Goal: Task Accomplishment & Management: Use online tool/utility

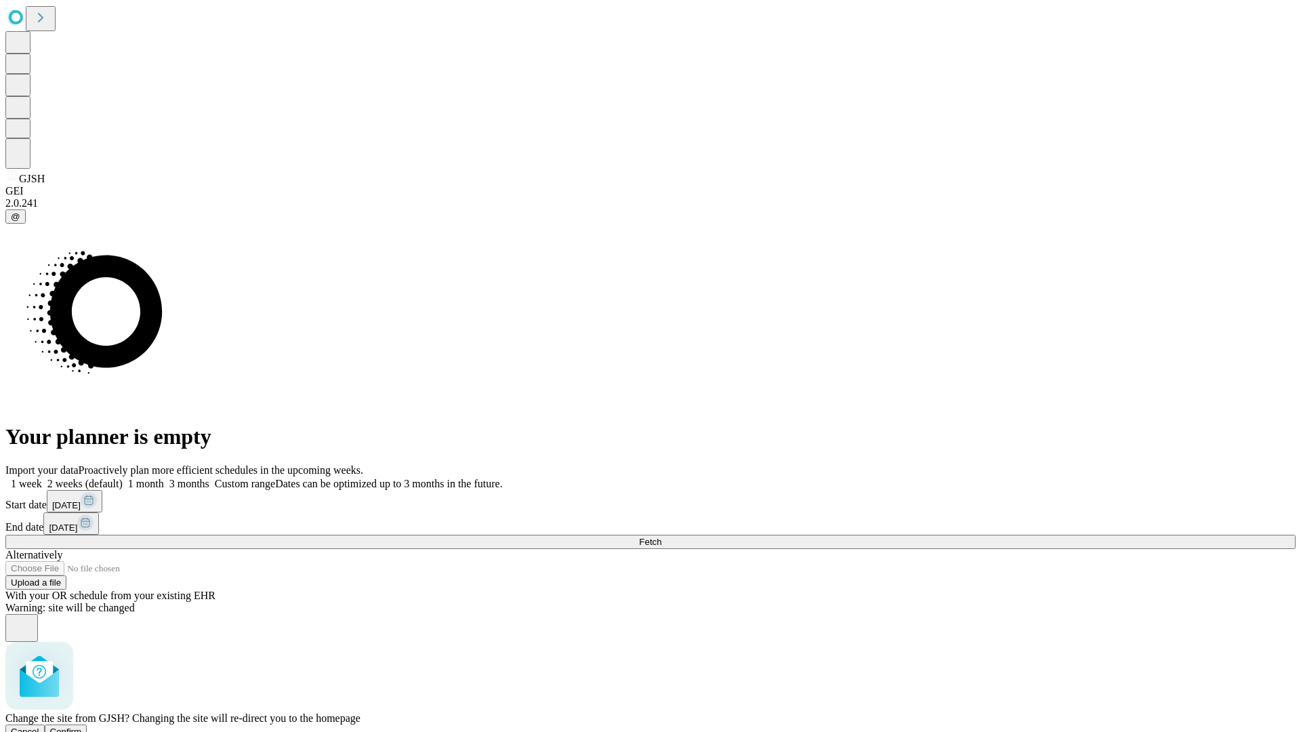
click at [82, 726] on span "Confirm" at bounding box center [66, 731] width 32 height 10
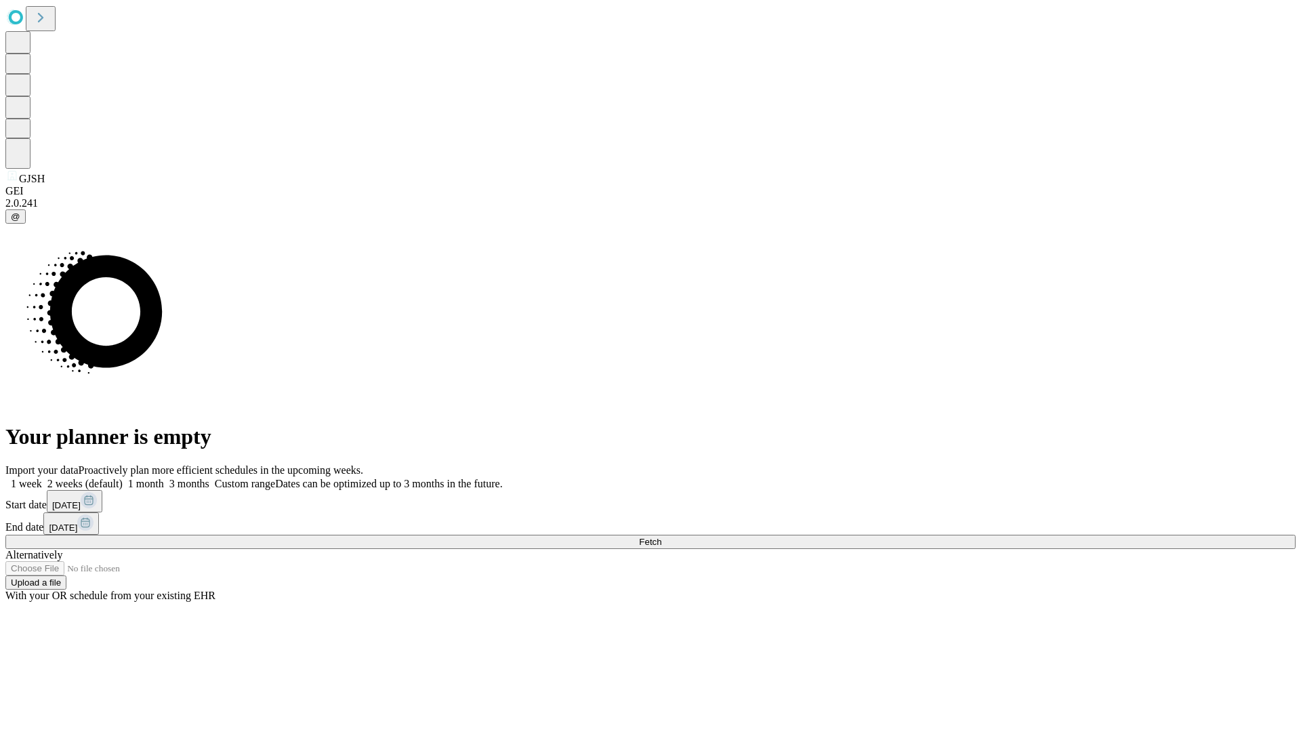
click at [42, 478] on label "1 week" at bounding box center [23, 484] width 37 height 12
click at [661, 537] on span "Fetch" at bounding box center [650, 542] width 22 height 10
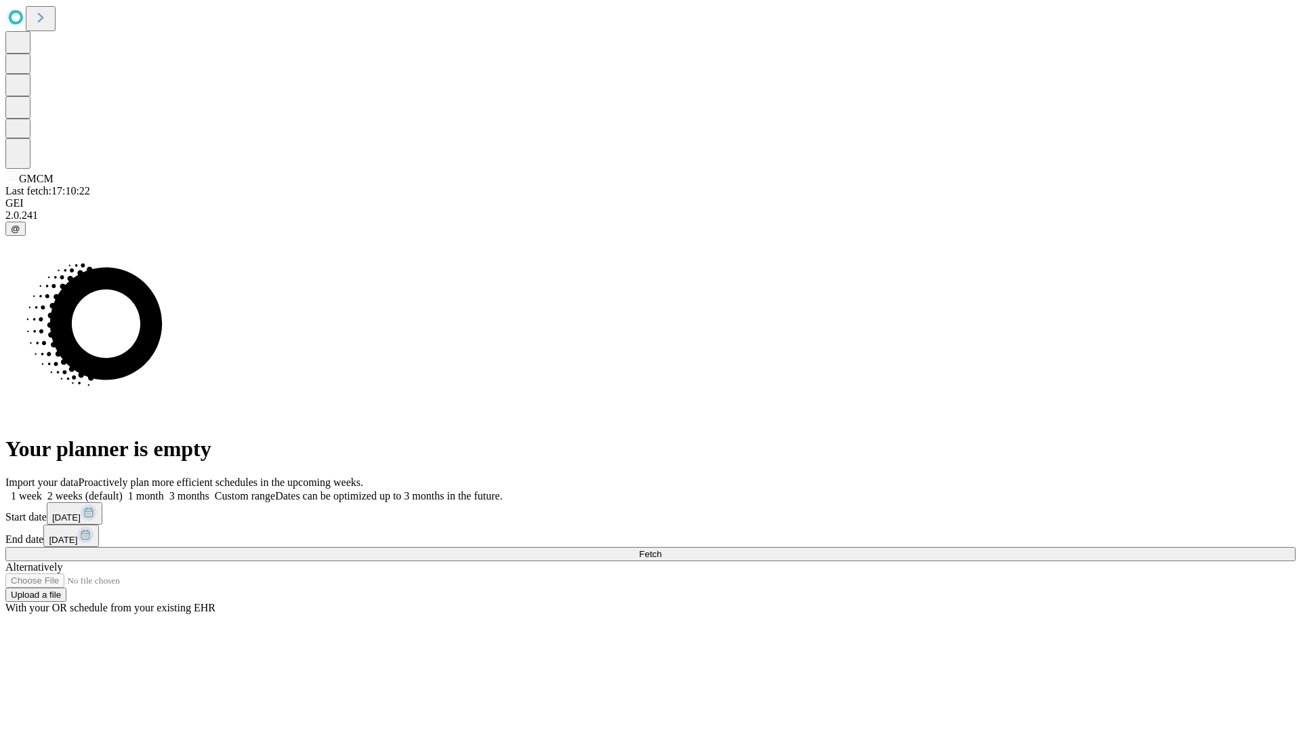
click at [42, 490] on label "1 week" at bounding box center [23, 496] width 37 height 12
click at [661, 549] on span "Fetch" at bounding box center [650, 554] width 22 height 10
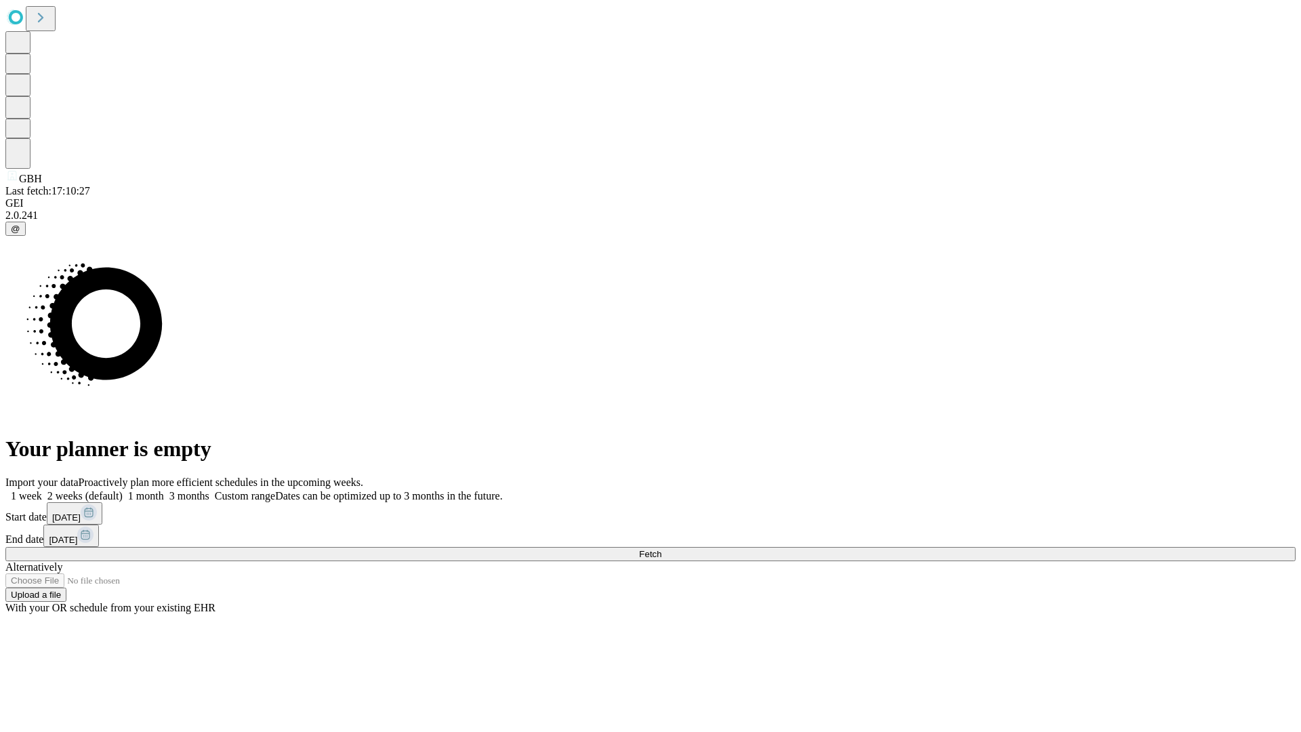
click at [42, 490] on label "1 week" at bounding box center [23, 496] width 37 height 12
click at [661, 549] on span "Fetch" at bounding box center [650, 554] width 22 height 10
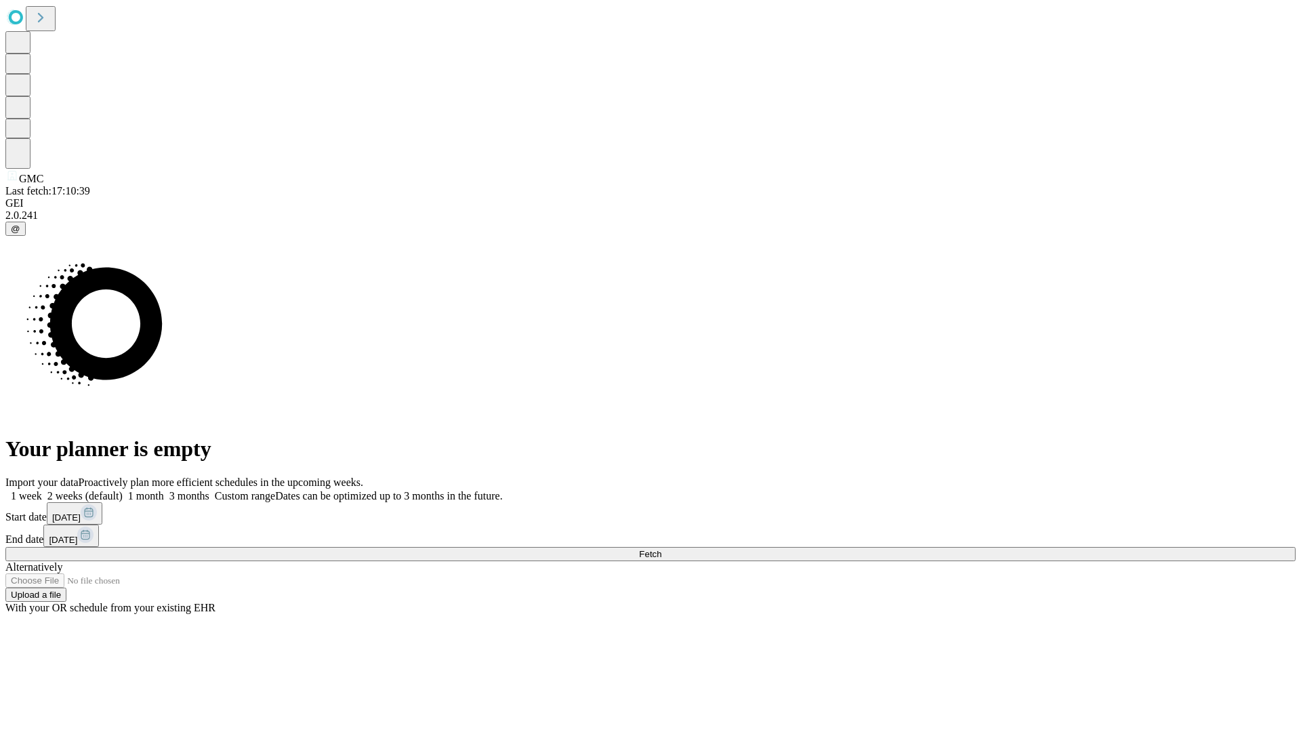
click at [42, 490] on label "1 week" at bounding box center [23, 496] width 37 height 12
click at [661, 549] on span "Fetch" at bounding box center [650, 554] width 22 height 10
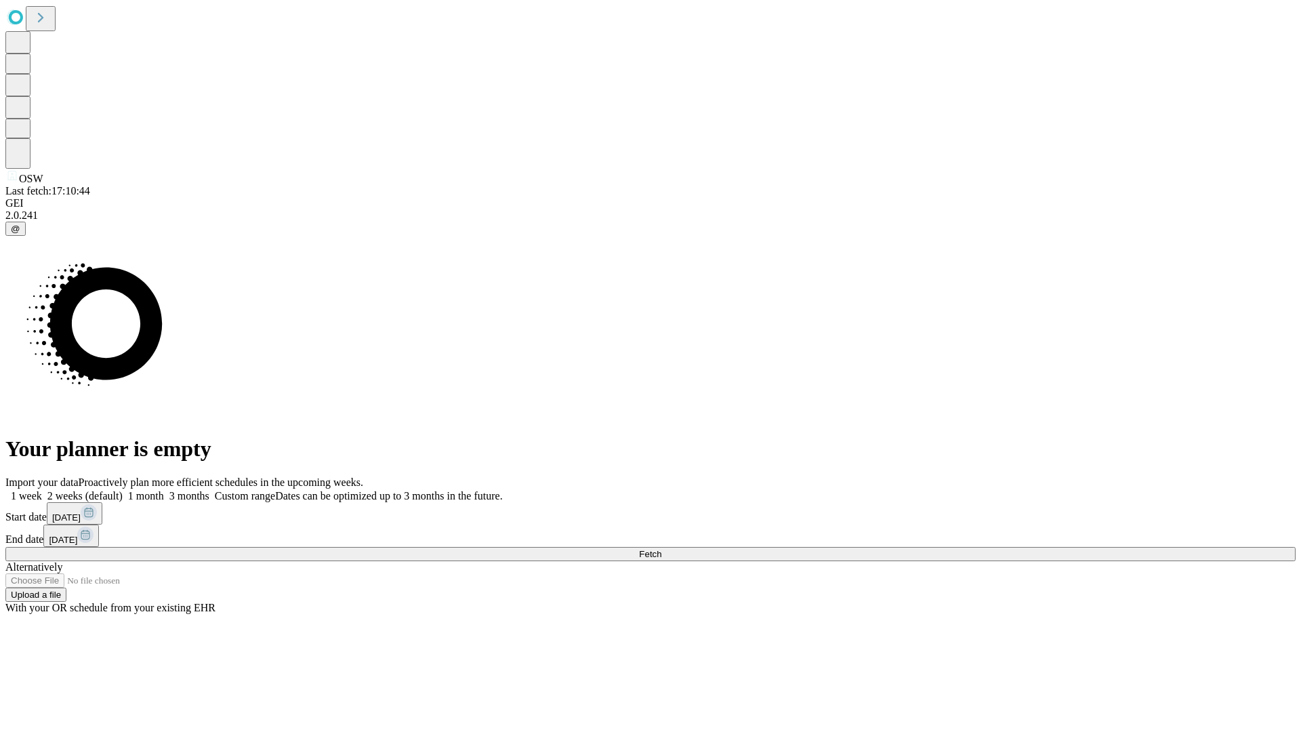
click at [42, 490] on label "1 week" at bounding box center [23, 496] width 37 height 12
click at [661, 549] on span "Fetch" at bounding box center [650, 554] width 22 height 10
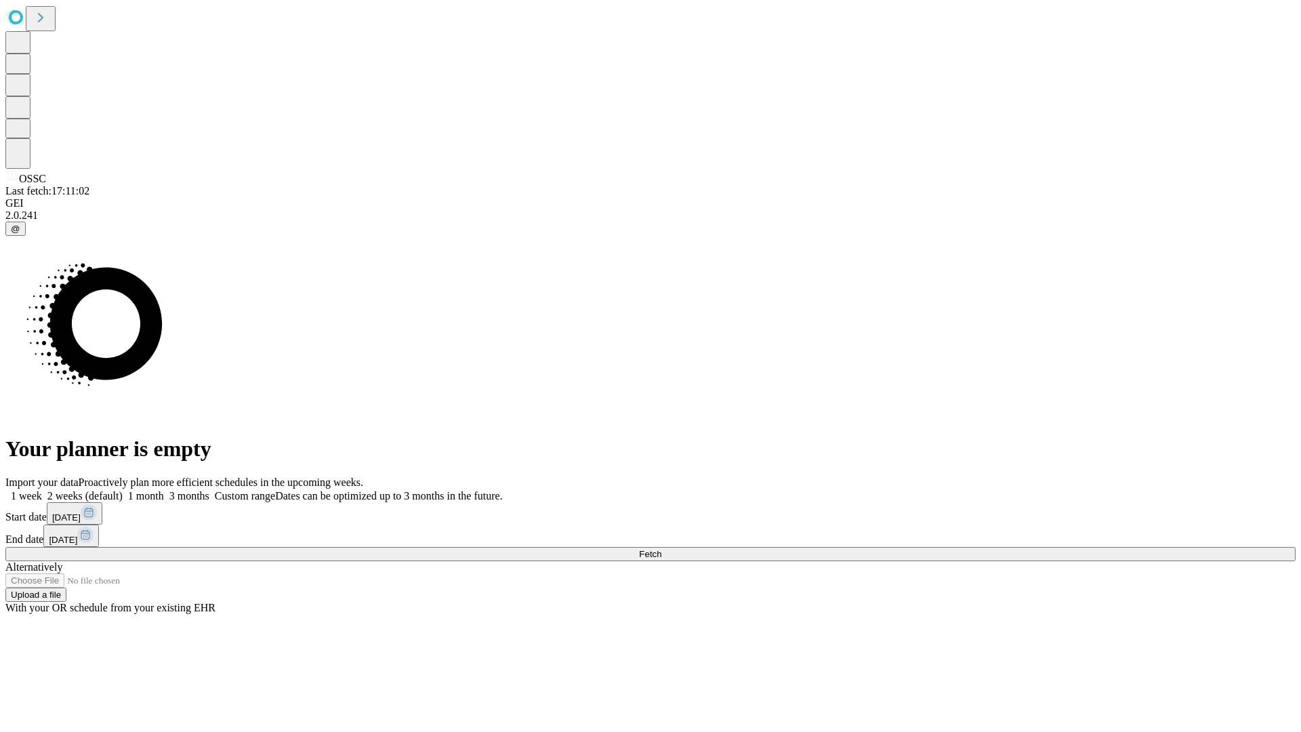
click at [661, 549] on span "Fetch" at bounding box center [650, 554] width 22 height 10
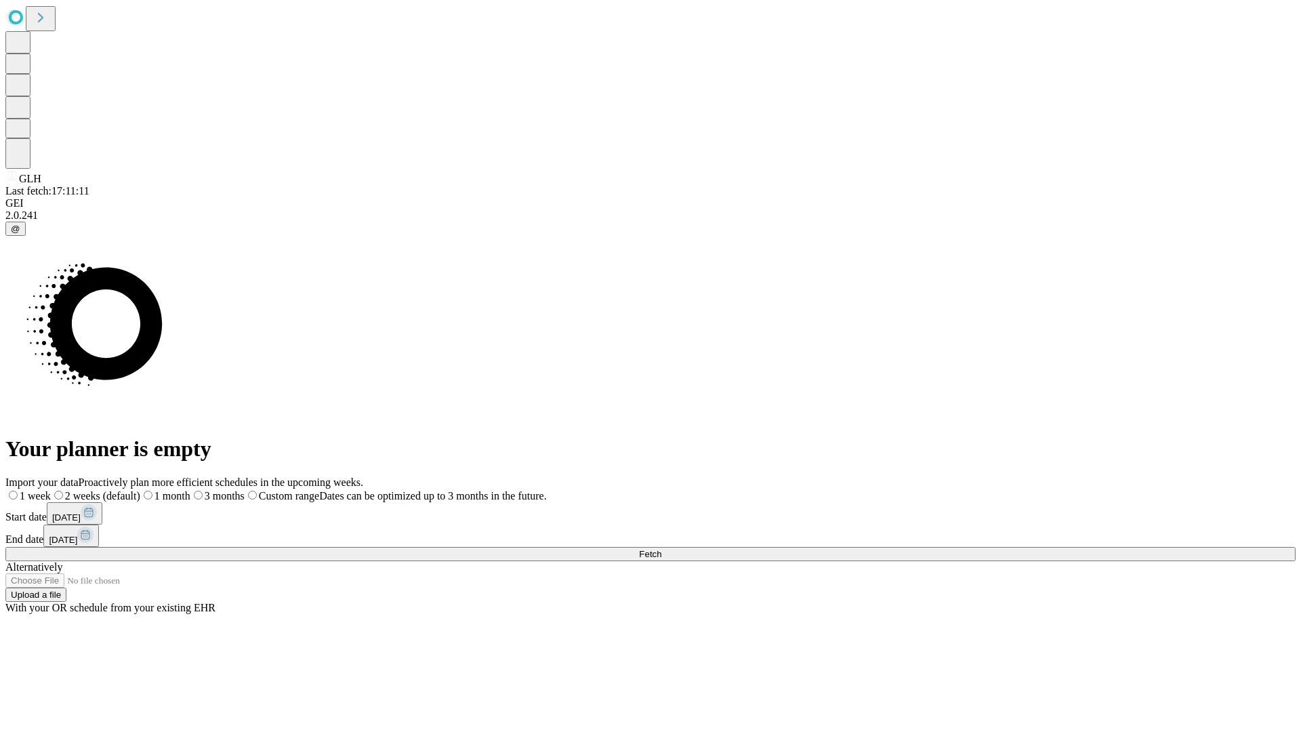
click at [51, 490] on label "1 week" at bounding box center [27, 496] width 45 height 12
click at [661, 549] on span "Fetch" at bounding box center [650, 554] width 22 height 10
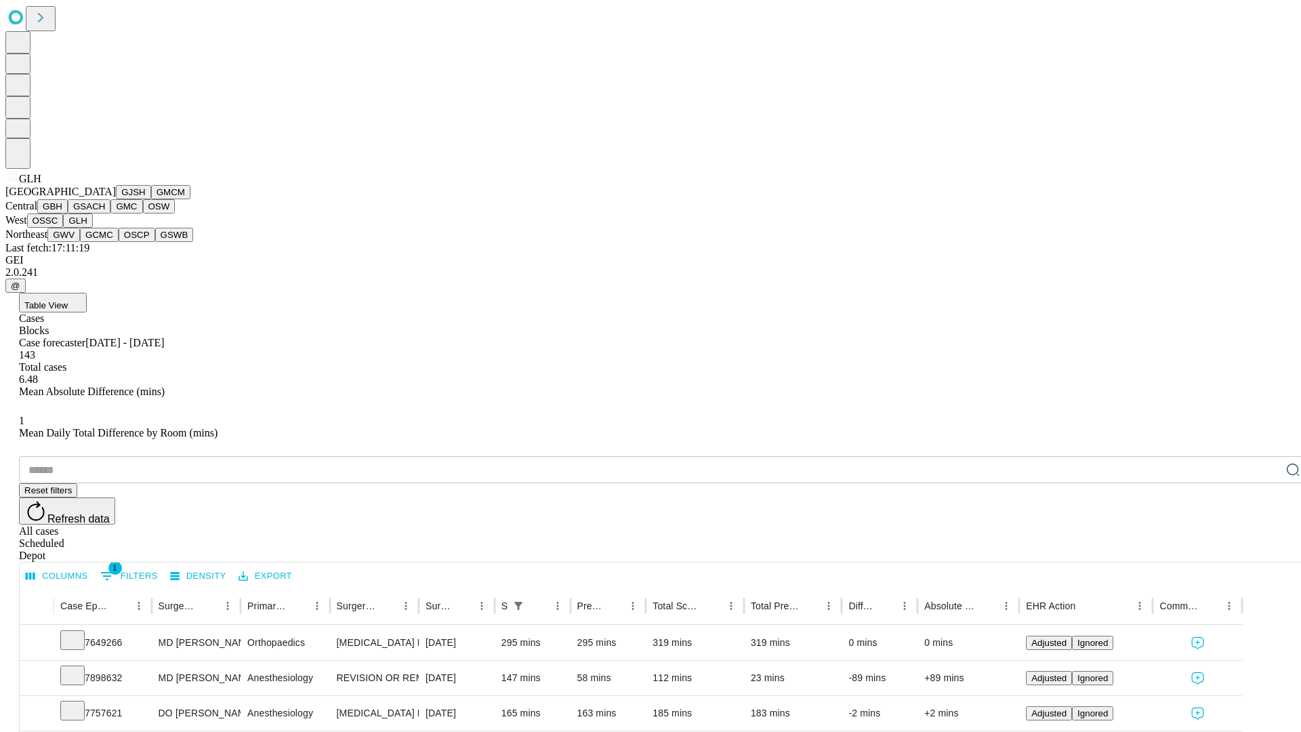
click at [80, 242] on button "GWV" at bounding box center [63, 235] width 33 height 14
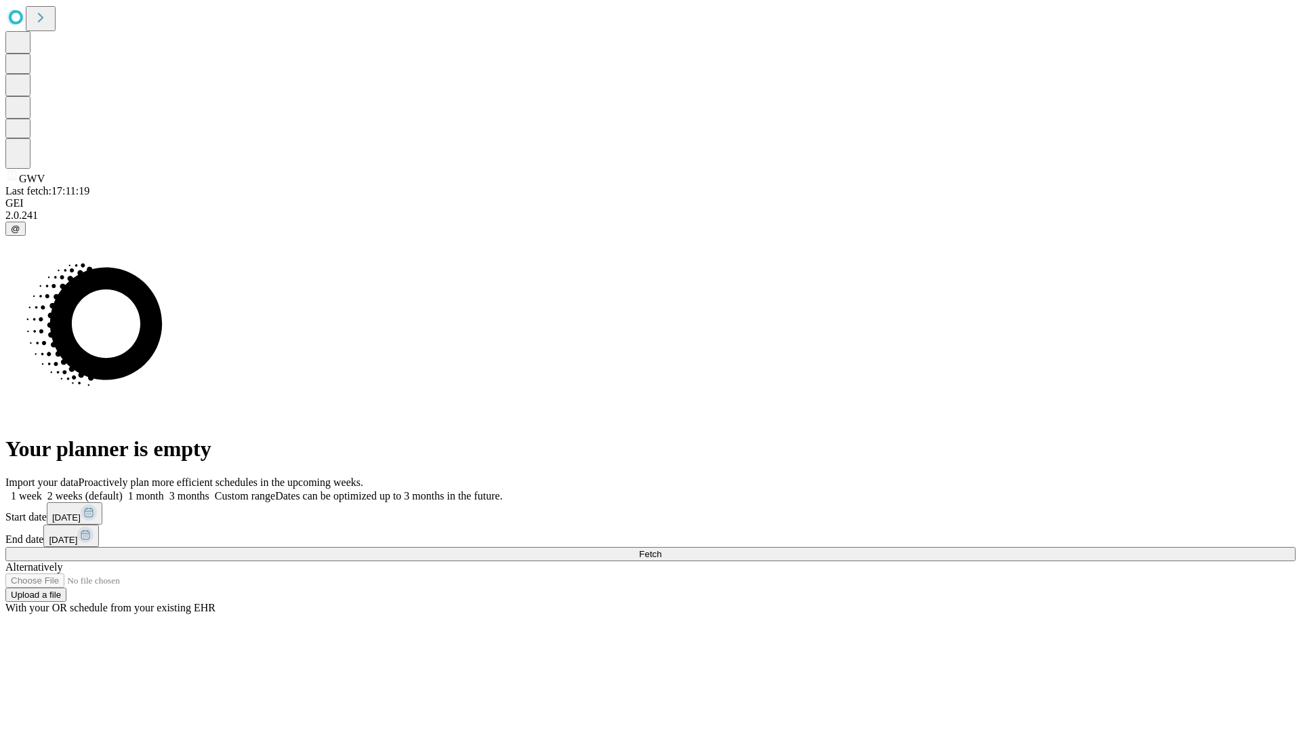
click at [661, 549] on span "Fetch" at bounding box center [650, 554] width 22 height 10
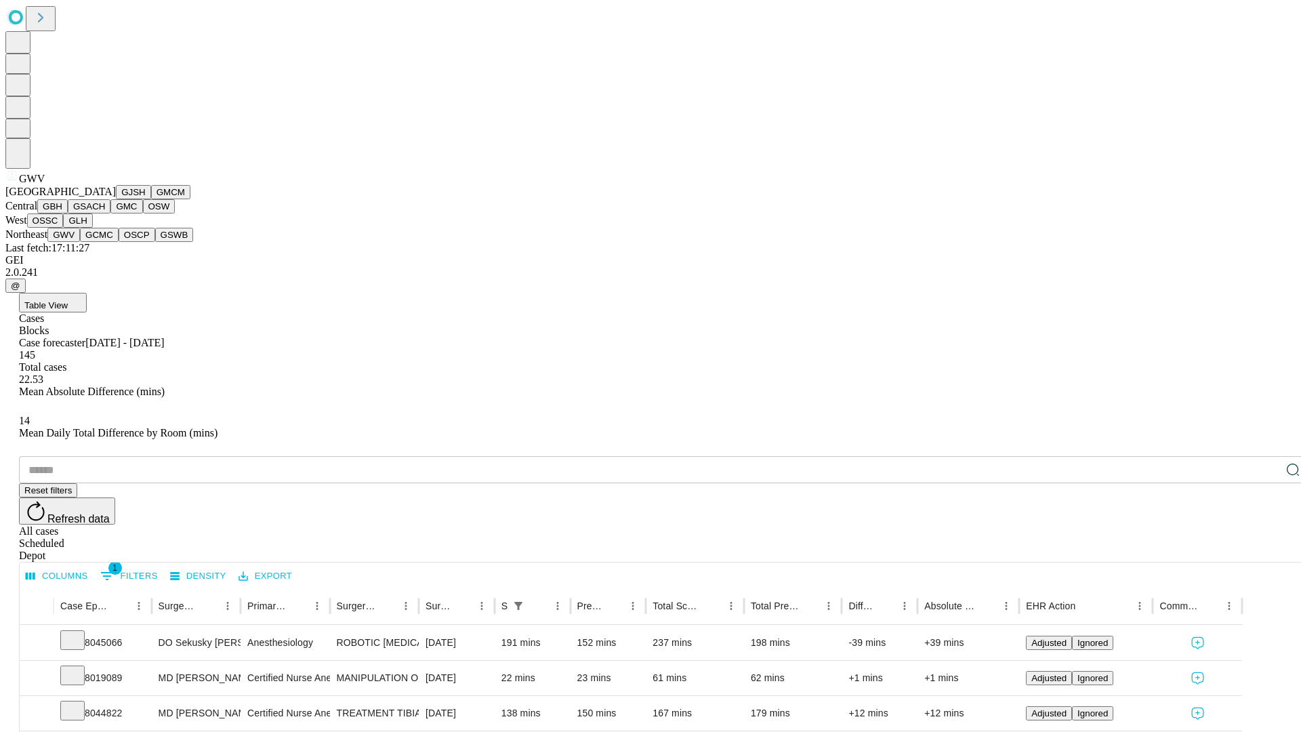
click at [105, 242] on button "GCMC" at bounding box center [99, 235] width 39 height 14
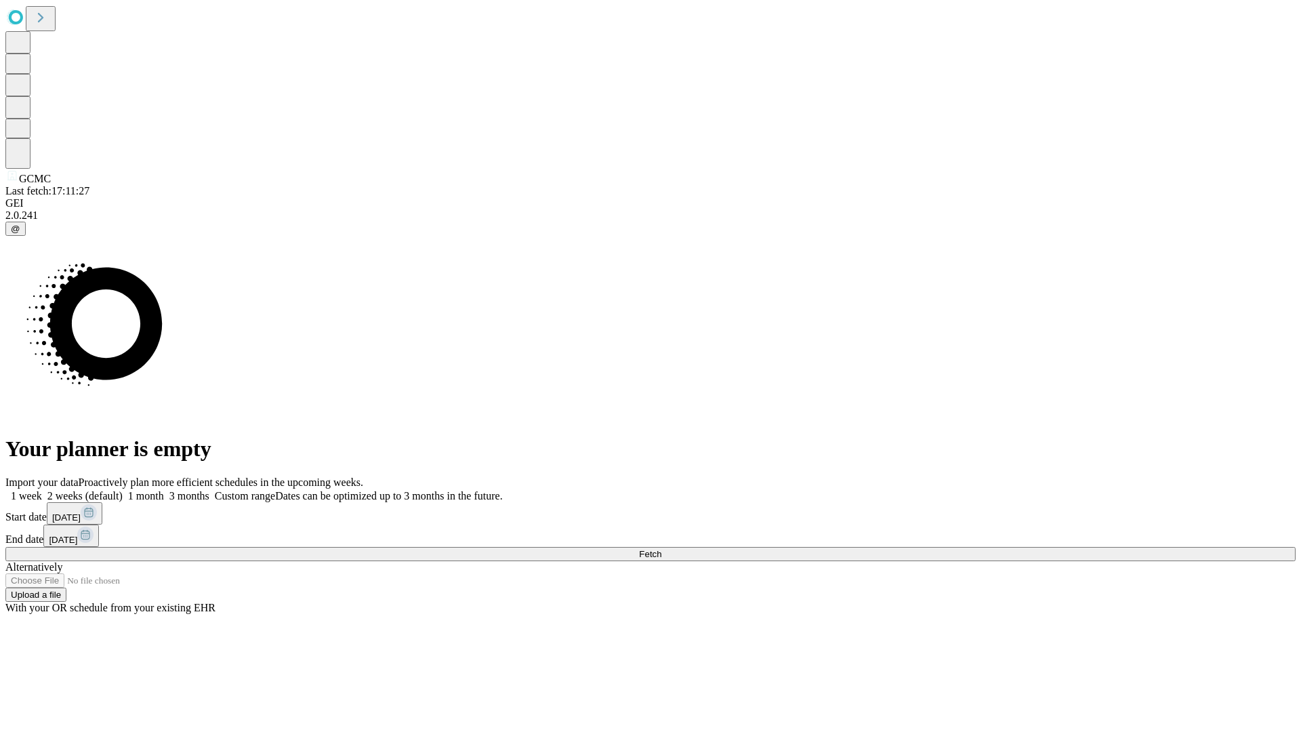
click at [42, 490] on label "1 week" at bounding box center [23, 496] width 37 height 12
click at [661, 549] on span "Fetch" at bounding box center [650, 554] width 22 height 10
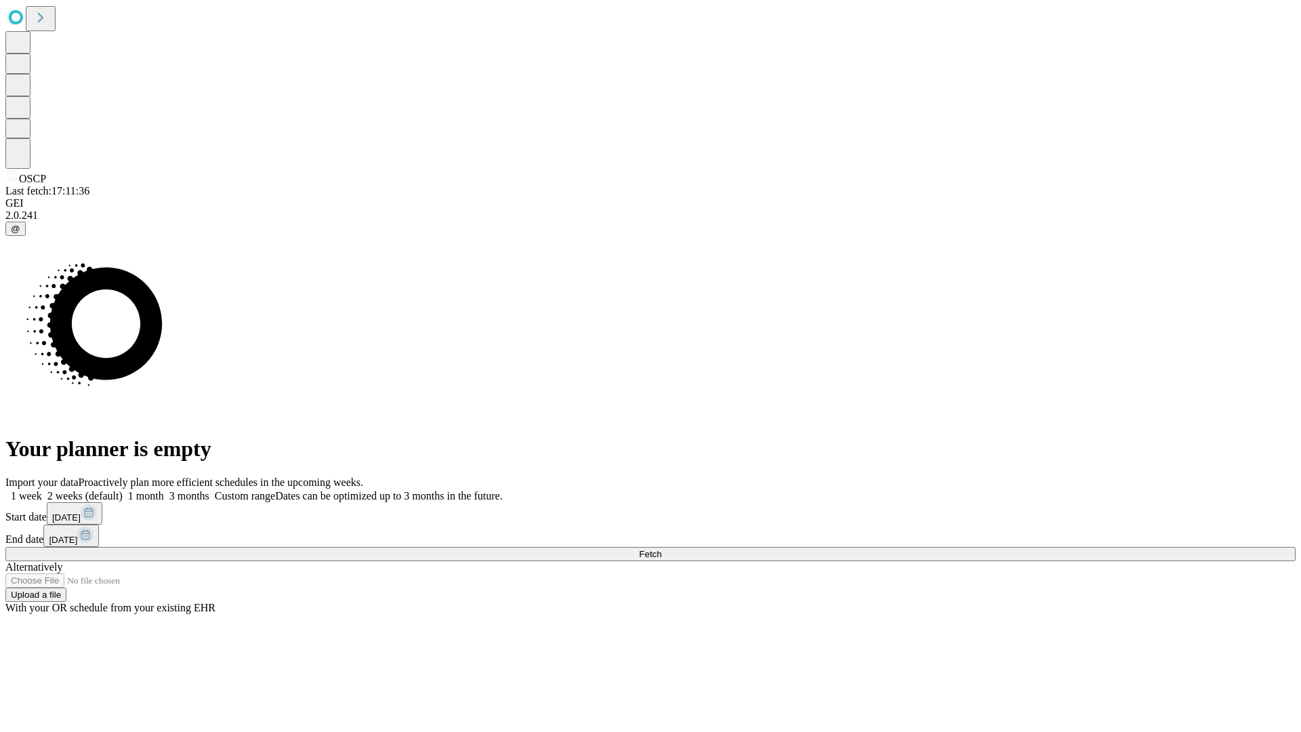
click at [42, 490] on label "1 week" at bounding box center [23, 496] width 37 height 12
click at [661, 549] on span "Fetch" at bounding box center [650, 554] width 22 height 10
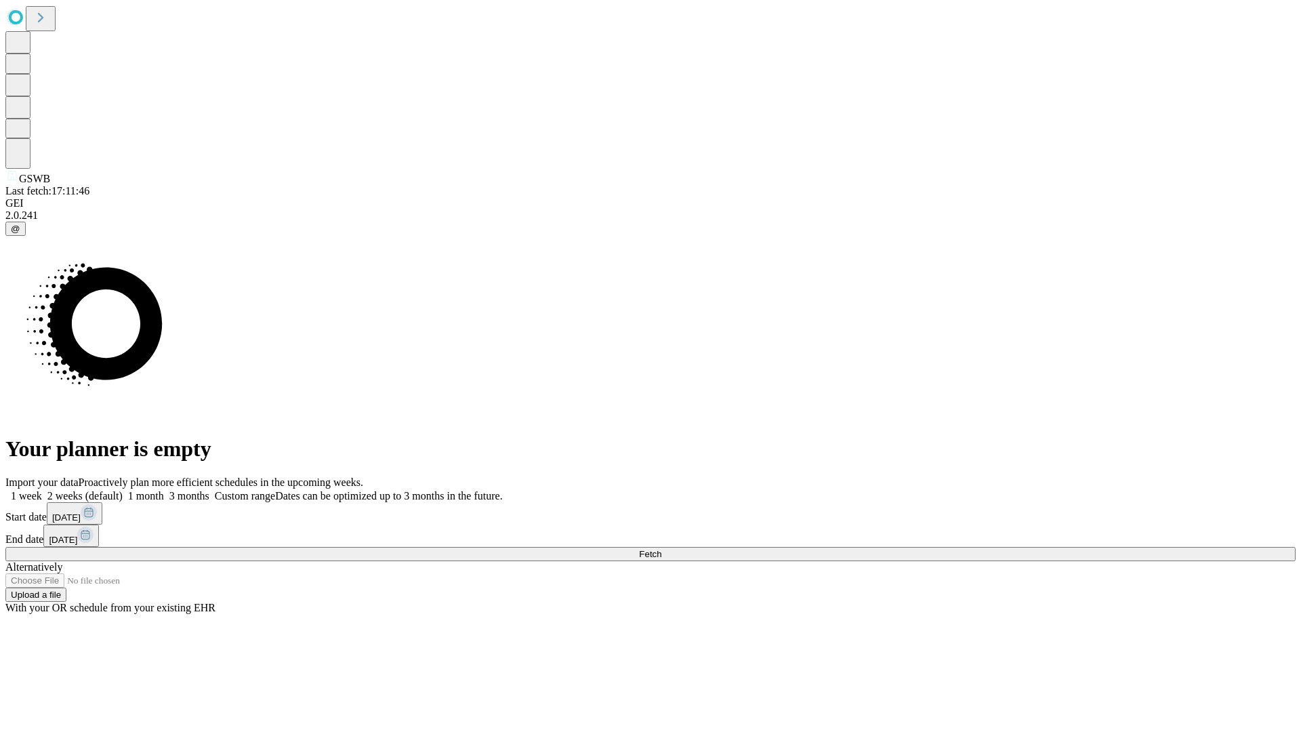
click at [42, 490] on label "1 week" at bounding box center [23, 496] width 37 height 12
click at [661, 549] on span "Fetch" at bounding box center [650, 554] width 22 height 10
